Goal: Navigation & Orientation: Find specific page/section

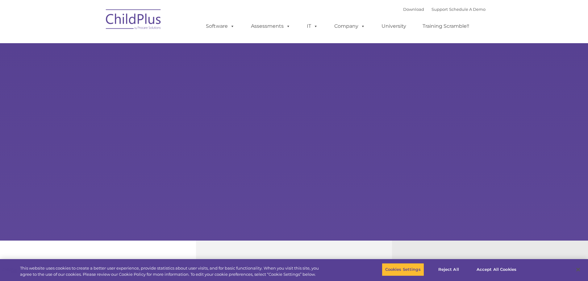
type input ""
select select "MEDIUM"
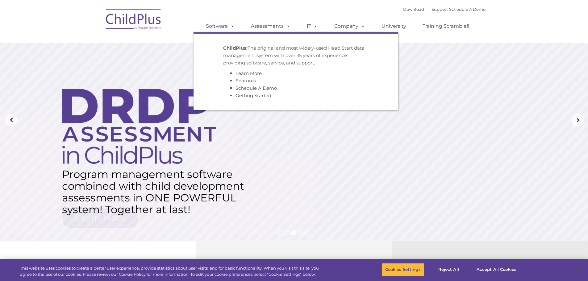
click at [218, 27] on link "Software" at bounding box center [220, 26] width 41 height 12
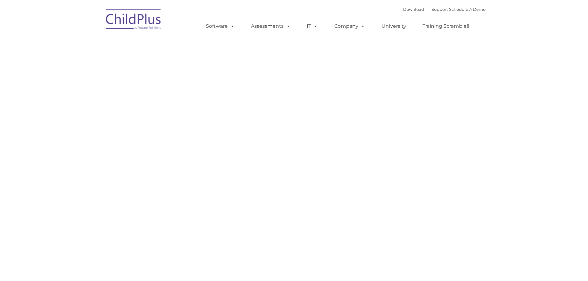
type input ""
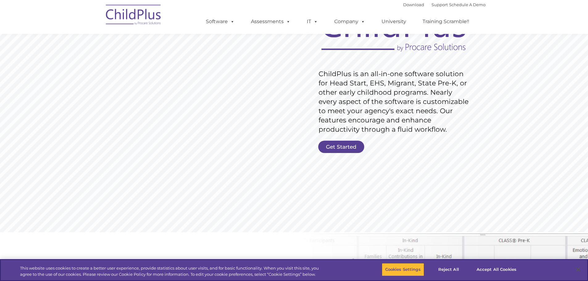
scroll to position [54, 0]
